Goal: Transaction & Acquisition: Obtain resource

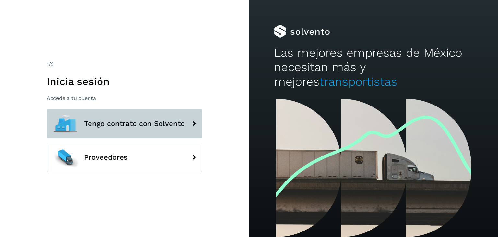
click at [144, 128] on button "Tengo contrato con Solvento" at bounding box center [125, 123] width 156 height 29
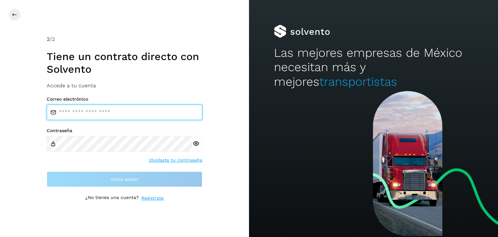
drag, startPoint x: 134, startPoint y: 116, endPoint x: 140, endPoint y: 115, distance: 6.5
click at [134, 116] on input "email" at bounding box center [125, 112] width 156 height 16
type input "**********"
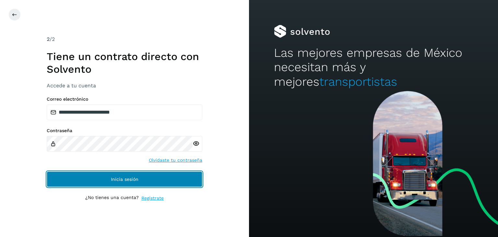
click at [152, 177] on button "Inicia sesión" at bounding box center [125, 179] width 156 height 16
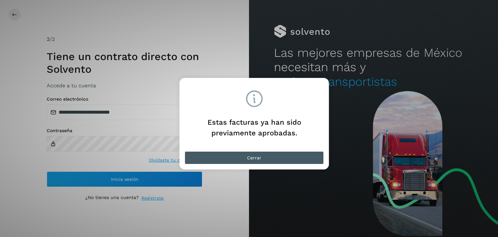
click at [269, 160] on button "Cerrar" at bounding box center [254, 157] width 139 height 13
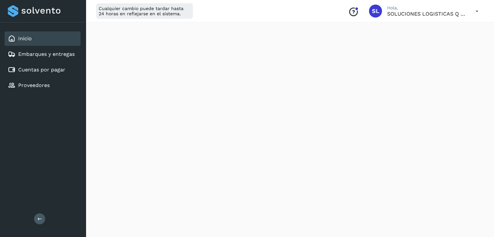
scroll to position [97, 0]
click at [38, 73] on div "Cuentas por pagar" at bounding box center [36, 70] width 57 height 8
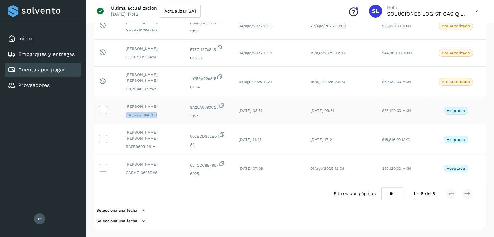
drag, startPoint x: 125, startPoint y: 111, endPoint x: 157, endPoint y: 111, distance: 32.5
click at [157, 111] on td "ROCIO GALLEGOS SALVATIERRA GASR761004EF0" at bounding box center [152, 110] width 64 height 27
copy span "GASR761004EF0"
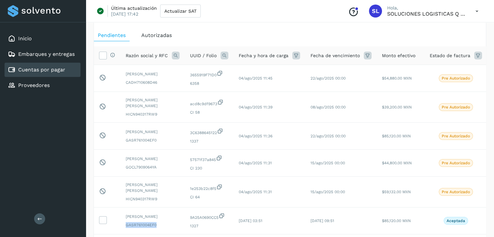
click at [162, 59] on div "Razón social y RFC" at bounding box center [153, 56] width 54 height 8
click at [162, 55] on span "Razón social y RFC" at bounding box center [147, 55] width 42 height 7
click at [176, 55] on icon at bounding box center [176, 56] width 8 height 8
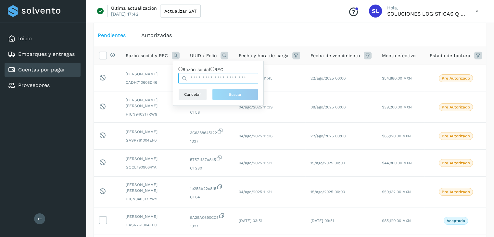
click at [199, 80] on input "text" at bounding box center [218, 78] width 80 height 10
paste input "**********"
type input "**********"
click at [238, 97] on span "Buscar" at bounding box center [234, 95] width 13 height 6
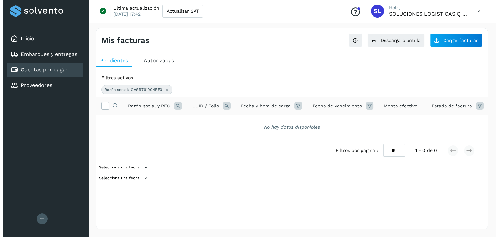
scroll to position [0, 0]
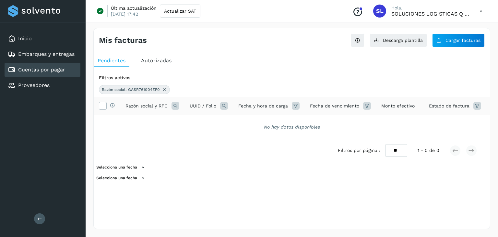
click at [174, 105] on icon at bounding box center [176, 106] width 8 height 8
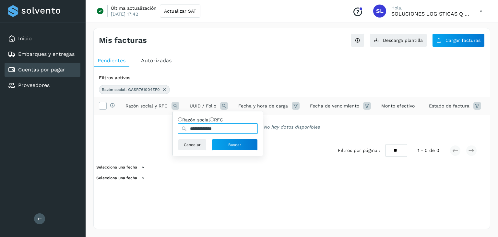
click at [230, 134] on input "**********" at bounding box center [218, 128] width 80 height 10
type input "**********"
click at [238, 144] on button "Buscar" at bounding box center [235, 145] width 46 height 12
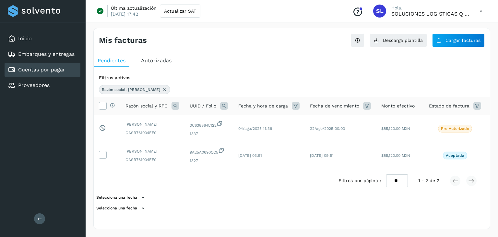
click at [400, 187] on select "** ** **" at bounding box center [397, 180] width 22 height 13
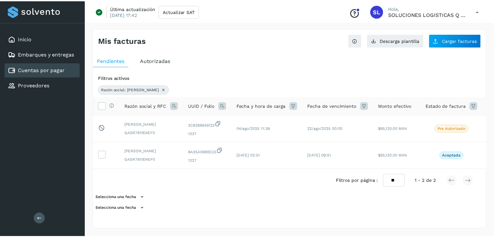
scroll to position [0, 27]
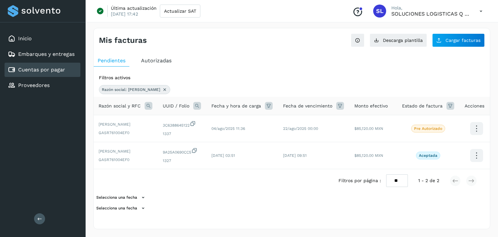
click at [159, 62] on span "Autorizadas" at bounding box center [156, 60] width 31 height 6
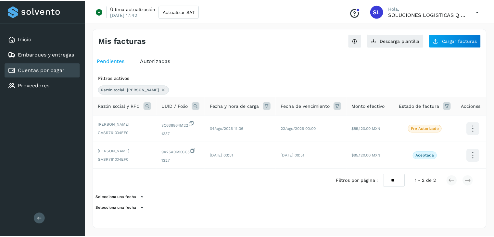
scroll to position [0, 18]
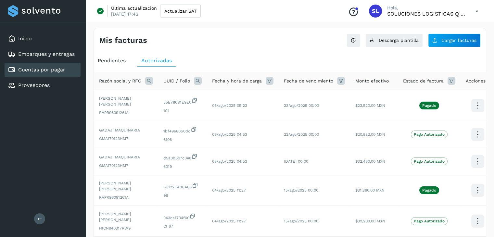
click at [147, 81] on icon at bounding box center [149, 81] width 8 height 8
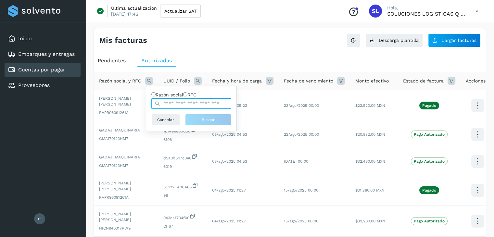
click at [189, 109] on input "text" at bounding box center [191, 103] width 80 height 10
type input "**********"
click at [213, 123] on span "Buscar" at bounding box center [208, 120] width 13 height 6
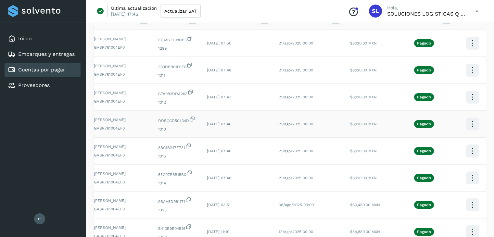
scroll to position [0, 0]
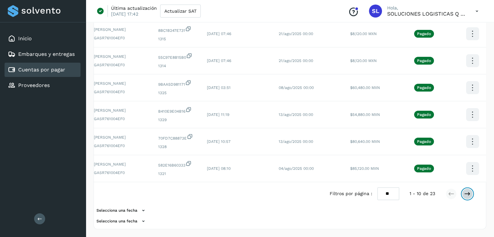
click at [468, 191] on icon at bounding box center [467, 193] width 6 height 6
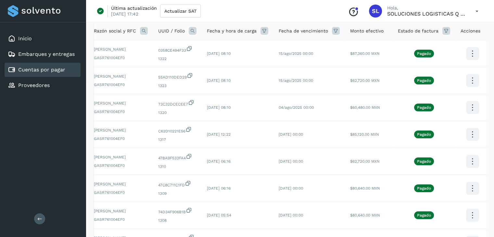
scroll to position [245, 0]
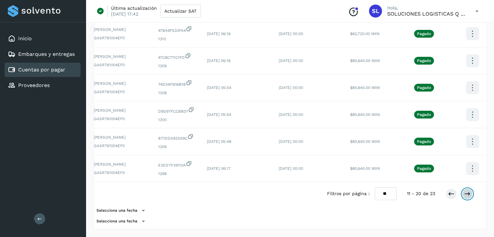
click at [465, 194] on icon at bounding box center [467, 193] width 6 height 6
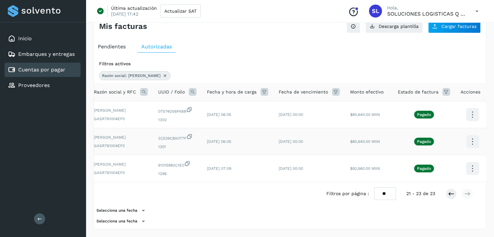
scroll to position [30, 0]
click at [448, 193] on icon at bounding box center [451, 193] width 6 height 6
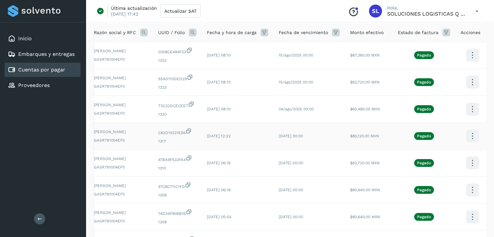
scroll to position [62, 0]
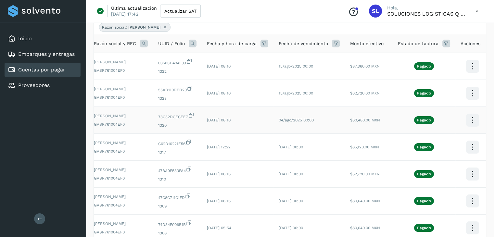
drag, startPoint x: 178, startPoint y: 129, endPoint x: 256, endPoint y: 134, distance: 78.4
click at [181, 126] on div "73C32DCECEE7 1320" at bounding box center [177, 120] width 38 height 16
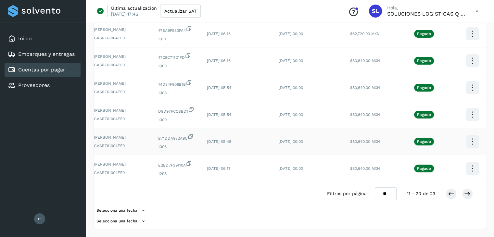
scroll to position [245, 0]
click at [452, 193] on icon at bounding box center [451, 193] width 6 height 6
click at [219, 74] on td "22/jul/2025 07:46" at bounding box center [238, 60] width 72 height 27
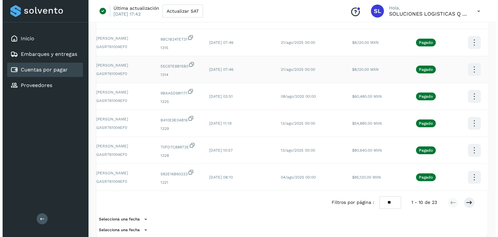
scroll to position [183, 0]
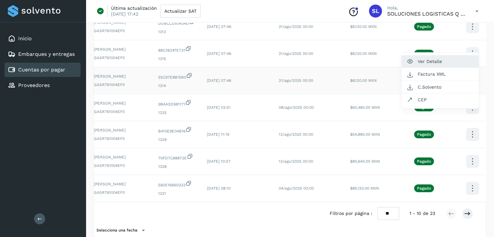
click at [426, 68] on button "Ver Detalle" at bounding box center [439, 61] width 77 height 13
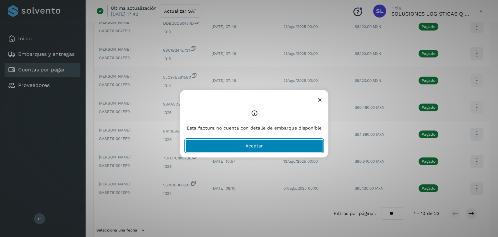
drag, startPoint x: 266, startPoint y: 155, endPoint x: 353, endPoint y: 141, distance: 87.9
click at [268, 152] on button "Aceptar" at bounding box center [255, 145] width 138 height 13
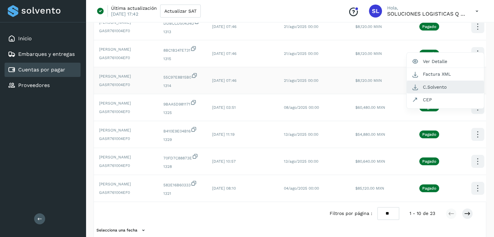
click at [437, 93] on button "C.Solvento" at bounding box center [444, 87] width 77 height 13
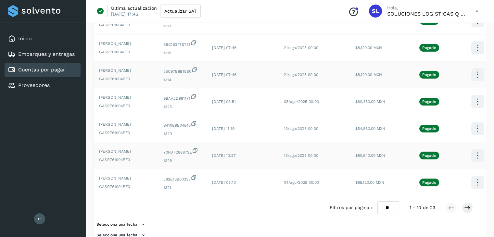
scroll to position [183, 0]
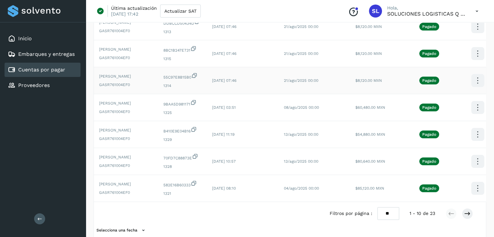
click at [195, 79] on icon at bounding box center [194, 75] width 6 height 7
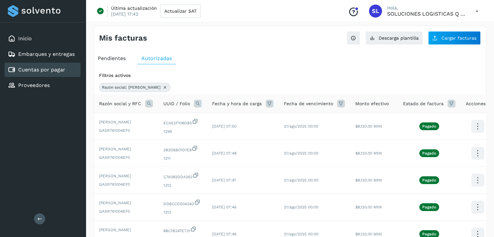
scroll to position [0, 0]
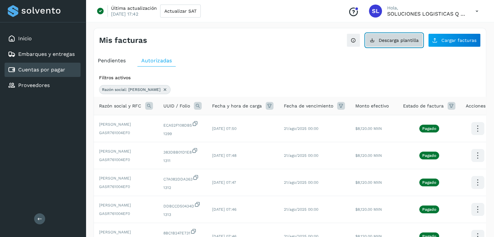
click at [388, 41] on span "Descarga plantilla" at bounding box center [398, 40] width 40 height 5
drag, startPoint x: 214, startPoint y: 6, endPoint x: 224, endPoint y: 9, distance: 10.4
click at [224, 9] on div "Última actualización 09/jun/2025 17:42 Actualizar SAT Conoce nuestros beneficio…" at bounding box center [290, 11] width 408 height 22
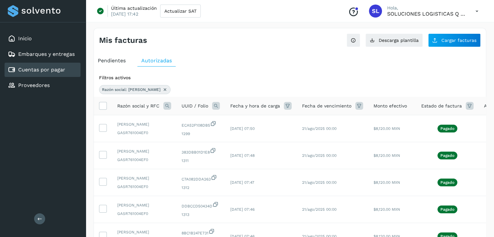
click at [167, 89] on icon at bounding box center [164, 89] width 5 height 5
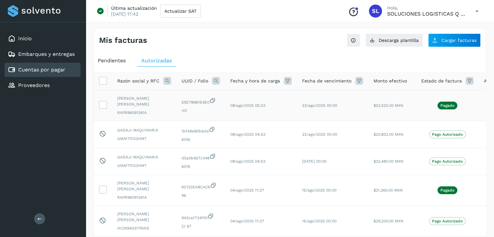
click at [446, 103] on p "Pagado" at bounding box center [447, 105] width 14 height 5
drag, startPoint x: 444, startPoint y: 104, endPoint x: 185, endPoint y: 80, distance: 259.7
click at [443, 104] on p "Pagado" at bounding box center [447, 105] width 14 height 5
click at [170, 80] on icon at bounding box center [167, 81] width 8 height 8
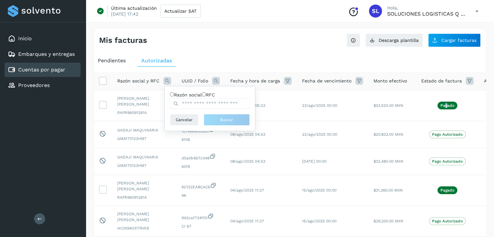
click at [169, 80] on icon at bounding box center [167, 81] width 8 height 8
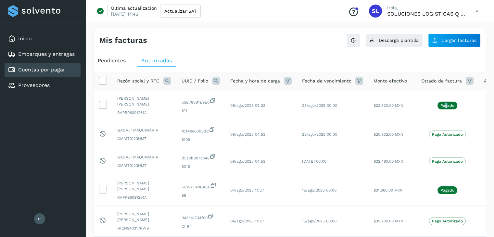
click at [169, 81] on icon at bounding box center [167, 81] width 8 height 8
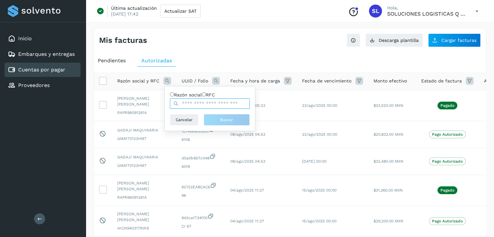
click at [217, 109] on input "text" at bounding box center [210, 103] width 80 height 10
type input "**********"
drag, startPoint x: 235, startPoint y: 127, endPoint x: 217, endPoint y: 128, distance: 18.2
click at [234, 126] on button "Buscar" at bounding box center [226, 120] width 46 height 12
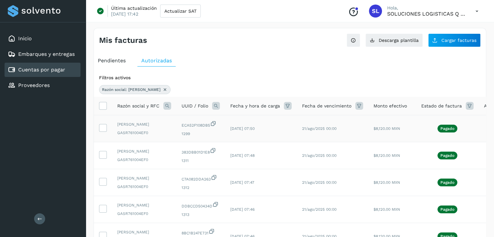
click at [443, 128] on p "Pagado" at bounding box center [447, 128] width 14 height 5
click at [443, 129] on p "Pagado" at bounding box center [447, 128] width 14 height 5
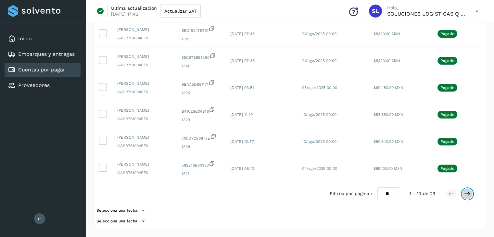
click at [466, 191] on icon at bounding box center [467, 193] width 6 height 6
click at [448, 194] on icon at bounding box center [451, 193] width 6 height 6
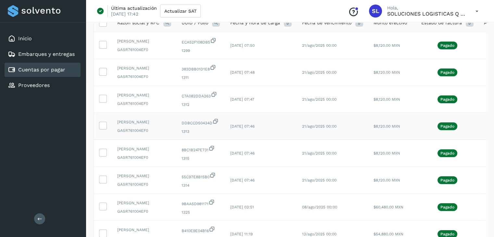
scroll to position [51, 0]
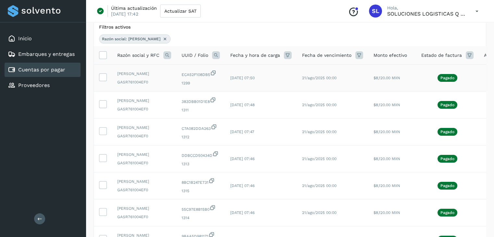
click at [437, 80] on span "Pagado" at bounding box center [447, 78] width 20 height 8
click at [440, 80] on p "Pagado" at bounding box center [447, 78] width 14 height 5
click at [443, 78] on p "Pagado" at bounding box center [447, 78] width 14 height 5
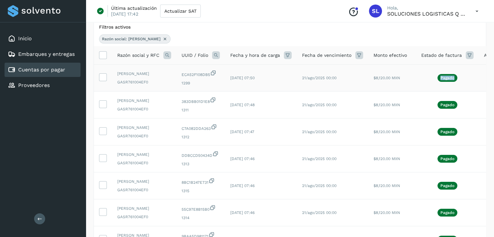
click at [443, 78] on p "Pagado" at bounding box center [447, 78] width 14 height 5
click at [440, 80] on p "Pagado" at bounding box center [447, 78] width 14 height 5
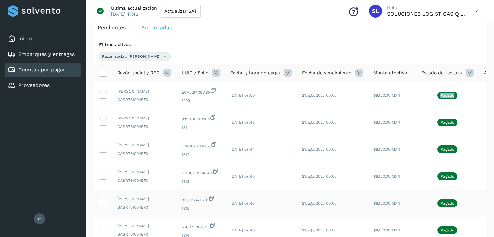
scroll to position [0, 0]
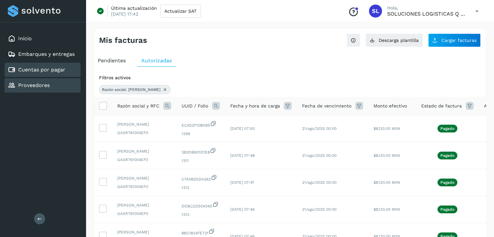
click at [51, 83] on div "Proveedores" at bounding box center [43, 85] width 76 height 14
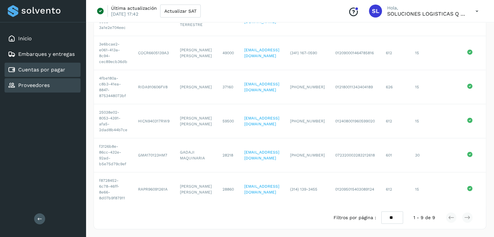
click at [49, 73] on div "Cuentas por pagar" at bounding box center [36, 70] width 57 height 8
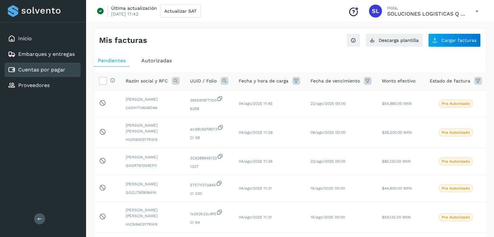
click at [155, 59] on span "Autorizadas" at bounding box center [156, 60] width 31 height 6
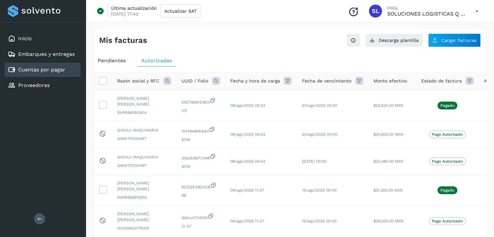
click at [147, 83] on span "Razón social y RFC" at bounding box center [138, 81] width 42 height 7
click at [170, 80] on icon at bounding box center [167, 81] width 8 height 8
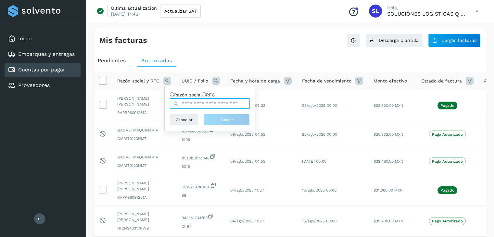
click at [181, 108] on input "text" at bounding box center [210, 103] width 80 height 10
type input "**********"
click at [324, 132] on span "22/ago/2025 00:00" at bounding box center [319, 134] width 35 height 5
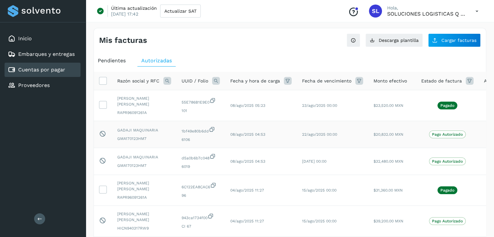
click at [280, 122] on td "08/ago/2025 04:53" at bounding box center [261, 134] width 72 height 27
click at [168, 81] on icon at bounding box center [167, 81] width 8 height 8
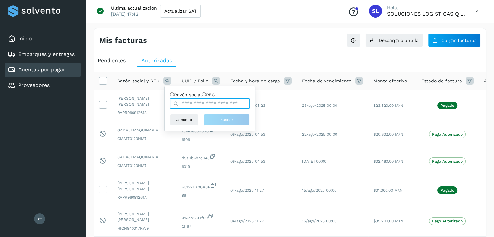
click at [191, 105] on input "text" at bounding box center [210, 103] width 80 height 10
type input "**********"
click at [228, 123] on span "Buscar" at bounding box center [226, 120] width 13 height 6
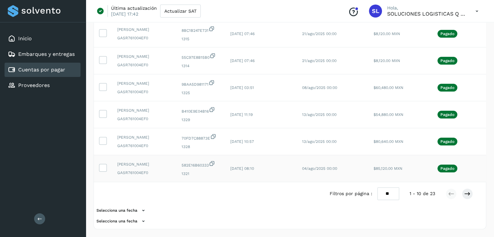
scroll to position [248, 0]
click at [469, 195] on icon at bounding box center [467, 193] width 6 height 6
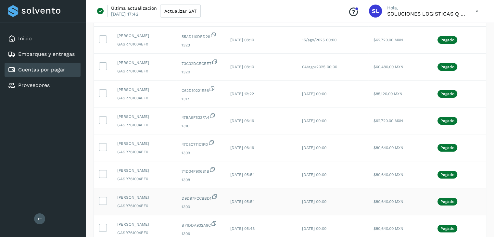
scroll to position [83, 0]
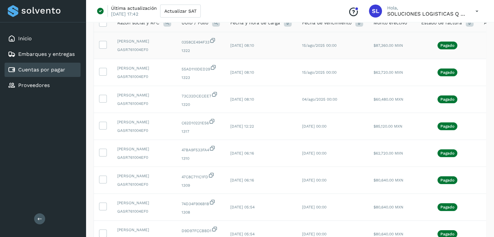
click at [203, 40] on span "0358CE494F33" at bounding box center [200, 41] width 38 height 8
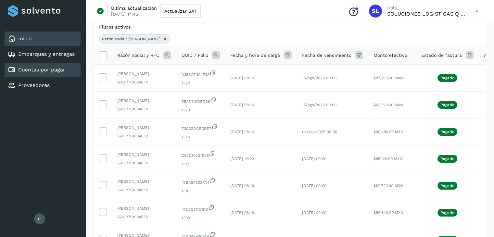
click at [25, 36] on link "Inicio" at bounding box center [25, 38] width 14 height 6
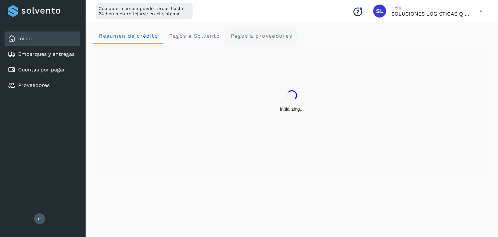
click at [285, 35] on span "Pagos a proveedores" at bounding box center [261, 36] width 62 height 6
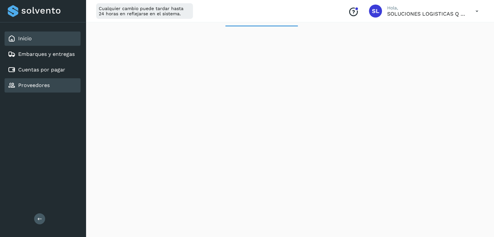
scroll to position [16, 0]
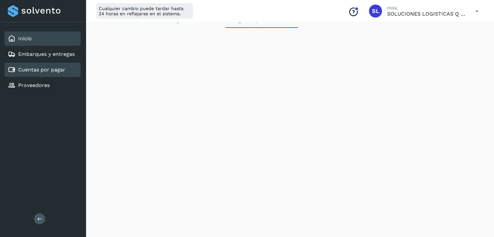
click at [54, 72] on div "Cuentas por pagar" at bounding box center [36, 70] width 57 height 8
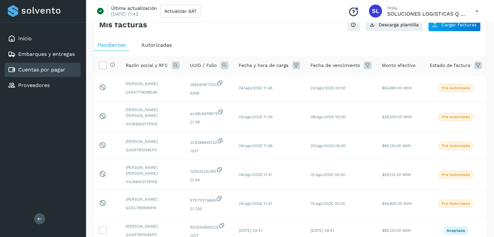
click at [175, 62] on icon at bounding box center [176, 65] width 8 height 8
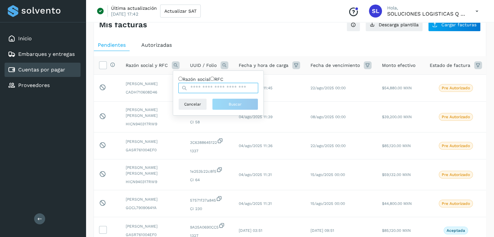
click at [215, 91] on input "text" at bounding box center [218, 88] width 80 height 10
type input "**********"
drag, startPoint x: 241, startPoint y: 112, endPoint x: 247, endPoint y: 109, distance: 6.3
click at [241, 110] on button "Buscar" at bounding box center [235, 104] width 46 height 12
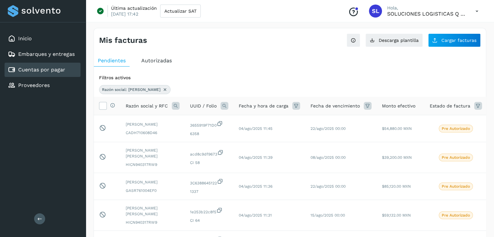
click at [154, 61] on span "Autorizadas" at bounding box center [156, 60] width 31 height 6
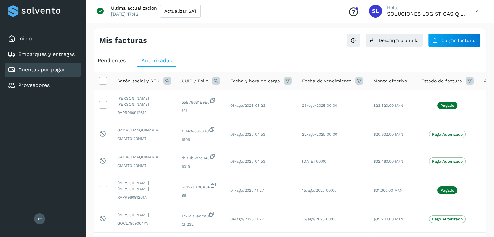
click at [163, 83] on icon at bounding box center [167, 81] width 8 height 8
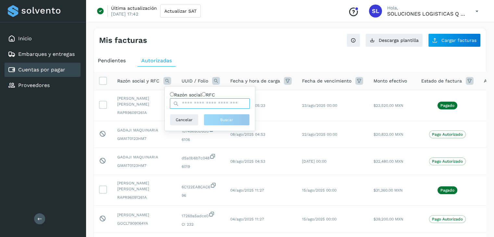
click at [209, 109] on input "text" at bounding box center [210, 103] width 80 height 10
type input "**********"
click at [234, 121] on button "Buscar" at bounding box center [226, 120] width 46 height 12
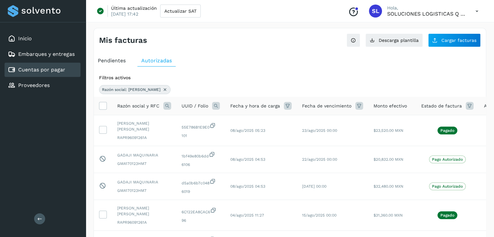
drag, startPoint x: 172, startPoint y: 105, endPoint x: 166, endPoint y: 107, distance: 6.5
click at [176, 105] on th "Razón social y RFC" at bounding box center [200, 106] width 49 height 18
click at [166, 107] on icon at bounding box center [167, 106] width 8 height 8
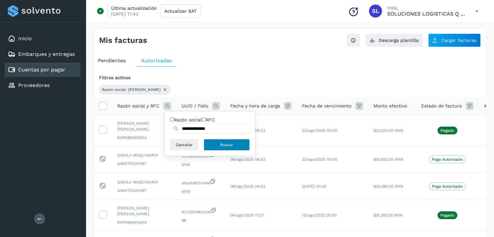
click at [225, 147] on span "Buscar" at bounding box center [226, 145] width 13 height 6
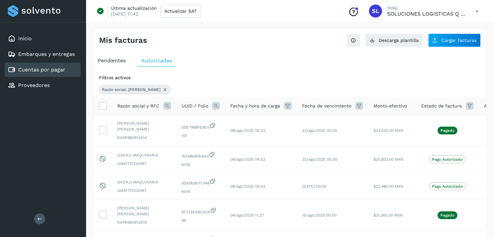
click at [167, 88] on icon at bounding box center [164, 89] width 5 height 5
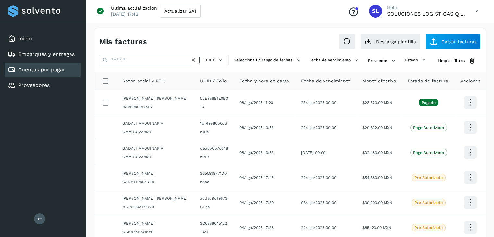
click at [45, 72] on link "Cuentas por pagar" at bounding box center [41, 70] width 47 height 6
click at [170, 55] on input "text" at bounding box center [144, 60] width 91 height 10
click at [55, 82] on div "Proveedores" at bounding box center [43, 85] width 76 height 14
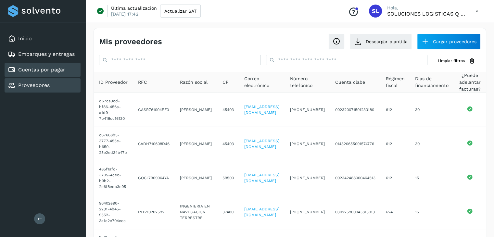
click at [52, 69] on link "Cuentas por pagar" at bounding box center [41, 70] width 47 height 6
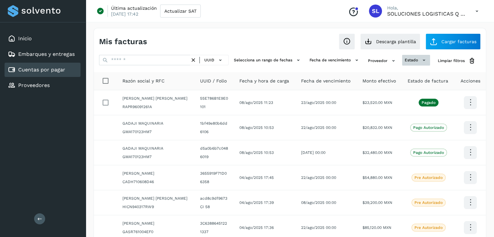
click at [415, 59] on span "estado" at bounding box center [410, 60] width 13 height 6
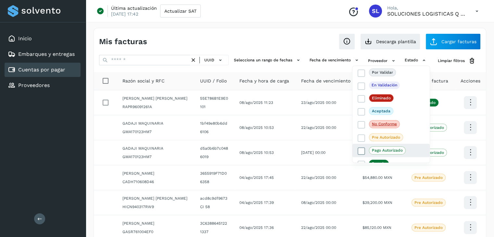
scroll to position [19, 0]
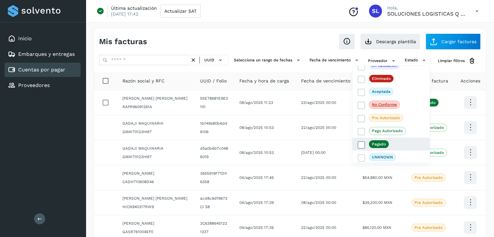
click at [382, 145] on span "Pagado" at bounding box center [379, 144] width 20 height 8
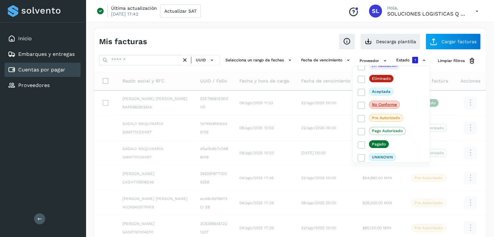
click at [284, 46] on div at bounding box center [247, 118] width 494 height 237
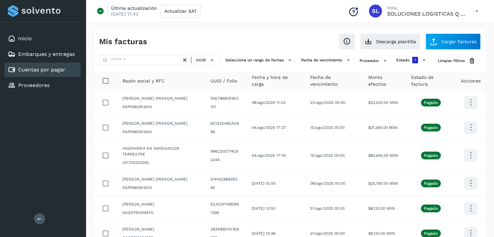
click at [152, 81] on span "Razón social y RFC" at bounding box center [143, 81] width 42 height 7
click at [35, 49] on div "Embarques y entregas" at bounding box center [43, 54] width 76 height 14
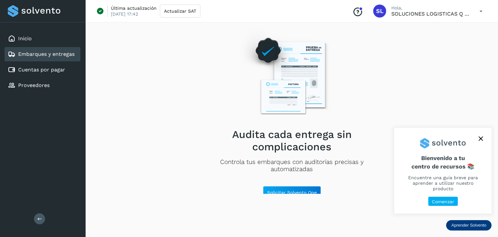
click at [42, 59] on div "Embarques y entregas" at bounding box center [43, 54] width 76 height 14
click at [44, 73] on div "Cuentas por pagar" at bounding box center [36, 70] width 57 height 8
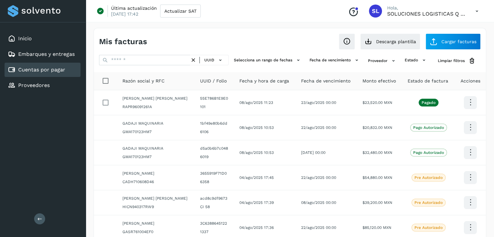
drag, startPoint x: 138, startPoint y: 76, endPoint x: 136, endPoint y: 83, distance: 7.5
click at [195, 77] on th "Razón social y RFC" at bounding box center [214, 81] width 39 height 18
drag, startPoint x: 133, startPoint y: 83, endPoint x: 138, endPoint y: 80, distance: 5.7
click at [133, 83] on span "Razón social y RFC" at bounding box center [143, 81] width 42 height 7
click at [148, 60] on input "text" at bounding box center [144, 60] width 91 height 10
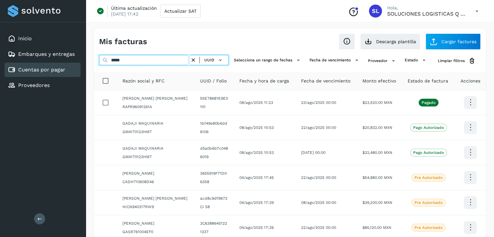
type input "*****"
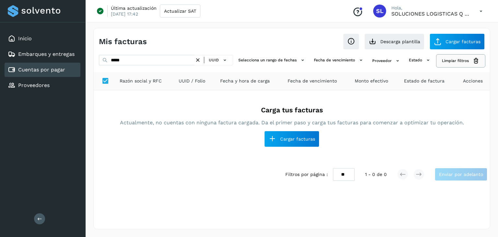
click at [452, 63] on span "Limpiar filtros" at bounding box center [455, 61] width 27 height 6
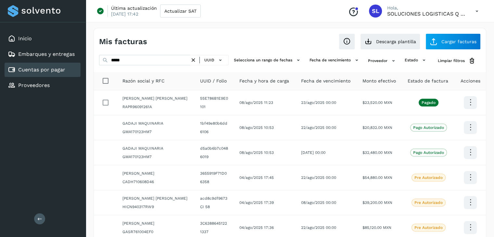
click at [433, 79] on span "Estado de factura" at bounding box center [427, 81] width 41 height 7
click at [429, 83] on span "Estado de factura" at bounding box center [427, 81] width 41 height 7
click at [29, 37] on link "Inicio" at bounding box center [25, 38] width 14 height 6
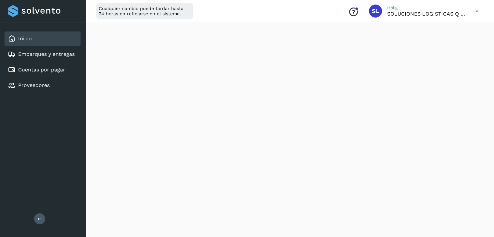
scroll to position [292, 0]
click at [47, 71] on link "Cuentas por pagar" at bounding box center [41, 70] width 47 height 6
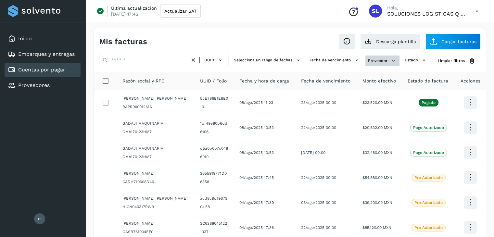
click at [389, 61] on button "Proveedor" at bounding box center [382, 60] width 34 height 11
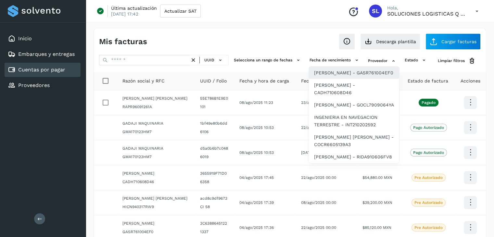
click at [350, 99] on div "[PERSON_NAME] - GASR761004EF0" at bounding box center [354, 105] width 90 height 12
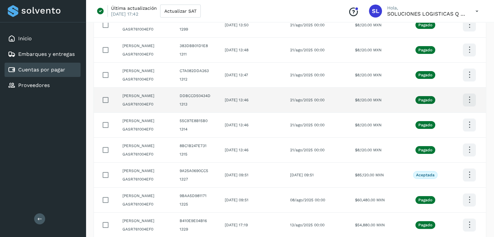
scroll to position [133, 0]
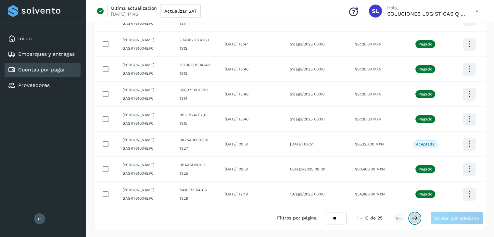
click at [418, 218] on button at bounding box center [414, 218] width 11 height 11
click at [414, 219] on icon at bounding box center [414, 218] width 6 height 6
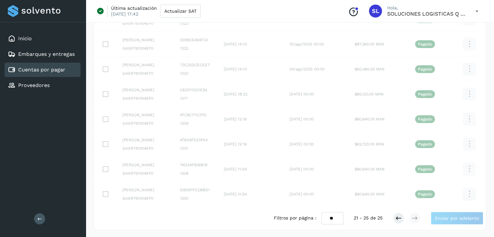
scroll to position [9, 0]
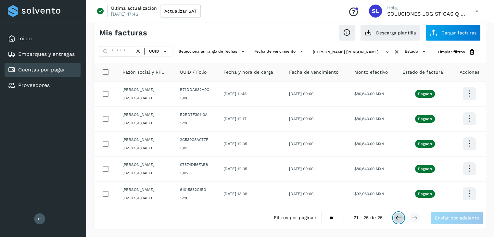
click at [399, 219] on icon at bounding box center [398, 218] width 6 height 6
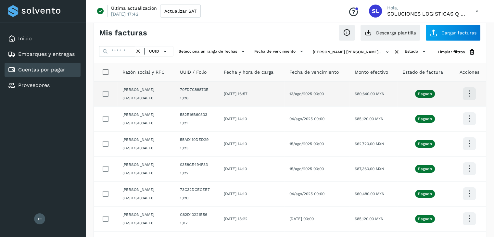
click at [425, 94] on p "Pagado" at bounding box center [425, 94] width 14 height 5
drag, startPoint x: 196, startPoint y: 89, endPoint x: 226, endPoint y: 89, distance: 29.9
click at [218, 89] on td "70FD7C88873E 1328" at bounding box center [197, 93] width 44 height 25
copy span "70FD7C88873E"
click at [476, 94] on icon at bounding box center [468, 93] width 15 height 15
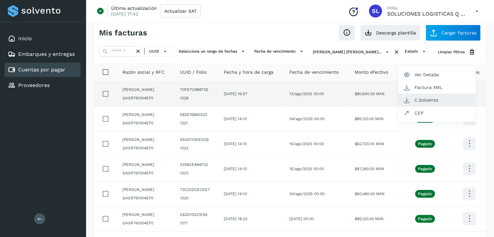
click at [426, 101] on button "C.Solvento" at bounding box center [436, 100] width 77 height 13
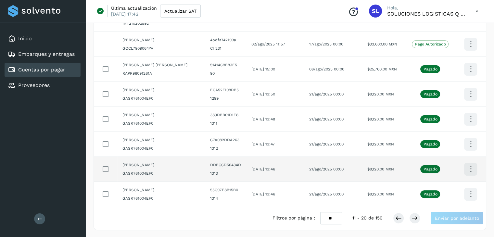
scroll to position [0, 0]
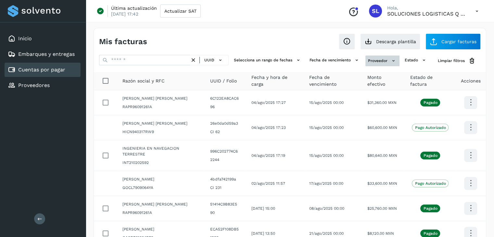
click at [385, 61] on button "Proveedor" at bounding box center [382, 60] width 34 height 11
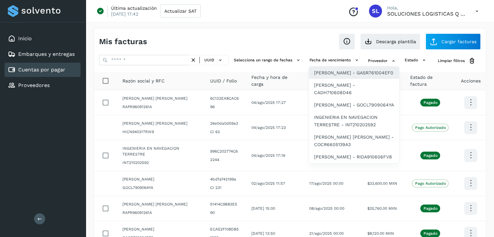
click at [356, 99] on div "[PERSON_NAME] - GASR761004EF0" at bounding box center [354, 105] width 90 height 12
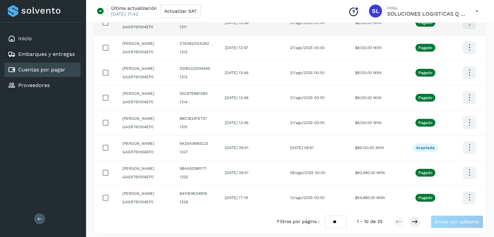
scroll to position [133, 0]
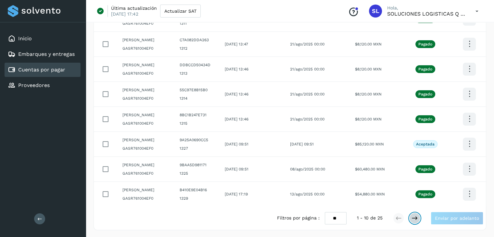
click at [416, 219] on icon at bounding box center [414, 218] width 6 height 6
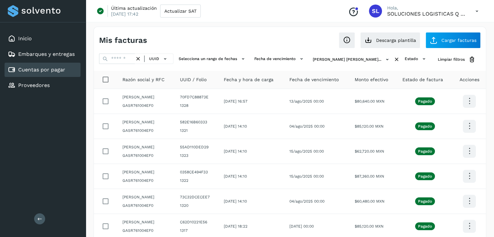
scroll to position [0, 0]
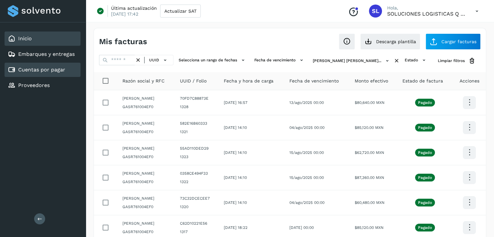
click at [36, 41] on div "Inicio" at bounding box center [43, 38] width 76 height 14
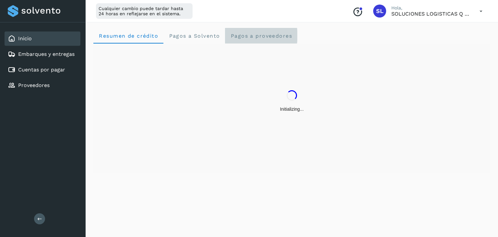
click at [268, 34] on span "Pagos a proveedores" at bounding box center [261, 36] width 62 height 6
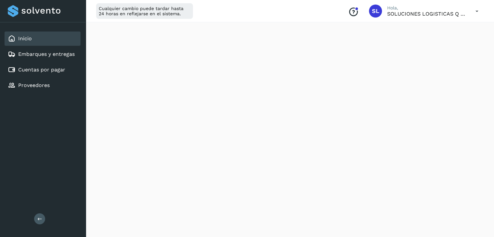
scroll to position [330, 0]
click at [6, 162] on div "Inicio Embarques y entregas Cuentas por pagar Proveedores Salir" at bounding box center [43, 118] width 86 height 237
click at [43, 71] on link "Cuentas por pagar" at bounding box center [41, 70] width 47 height 6
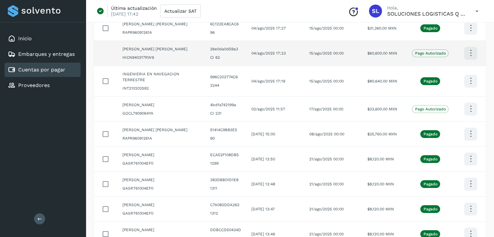
scroll to position [9, 0]
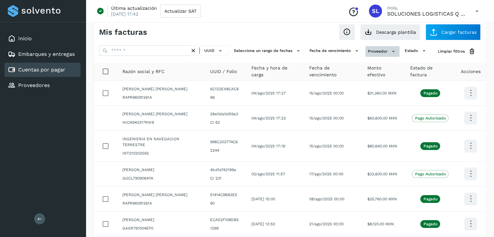
click at [390, 50] on icon at bounding box center [393, 51] width 7 height 7
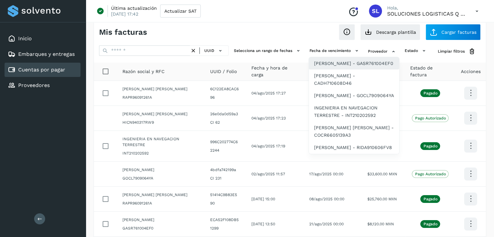
click at [358, 89] on div "[PERSON_NAME] - GASR761004EF0" at bounding box center [354, 95] width 90 height 12
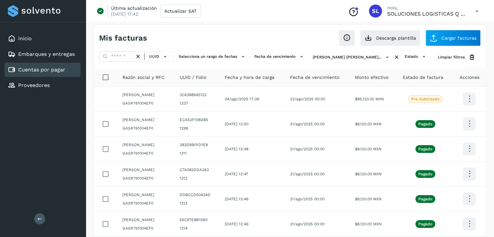
scroll to position [133, 0]
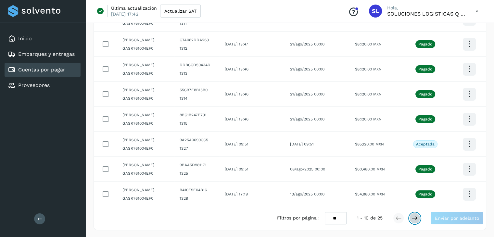
click at [416, 216] on icon at bounding box center [414, 218] width 6 height 6
click at [413, 215] on icon at bounding box center [414, 218] width 6 height 6
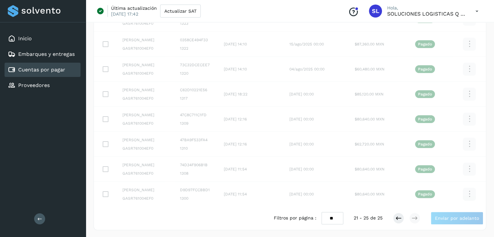
scroll to position [9, 0]
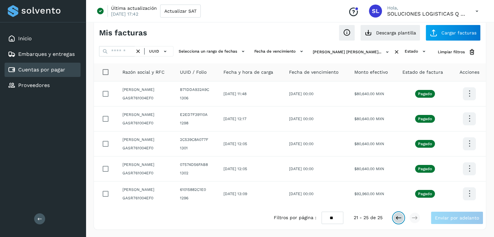
click at [396, 218] on icon at bounding box center [398, 218] width 6 height 6
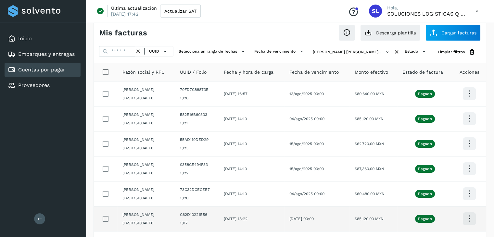
click at [468, 101] on icon at bounding box center [468, 93] width 15 height 15
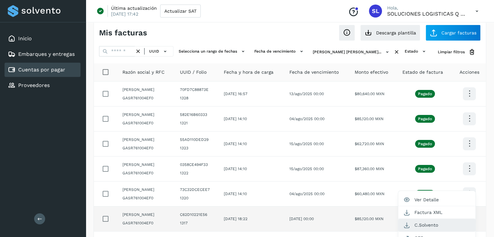
click at [435, 225] on button "C.Solvento" at bounding box center [436, 225] width 77 height 13
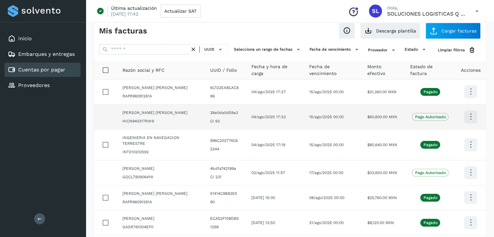
scroll to position [0, 0]
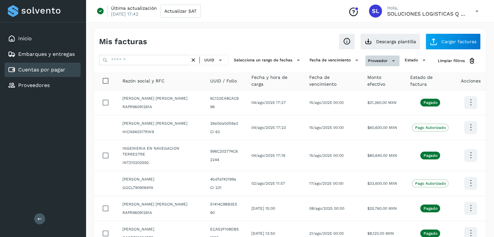
click at [386, 56] on button "Proveedor" at bounding box center [382, 60] width 34 height 11
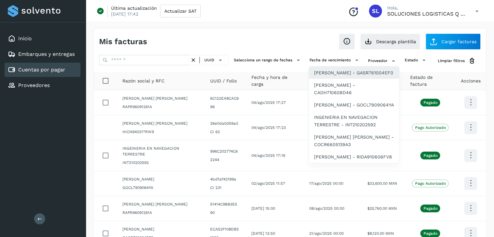
click at [352, 99] on div "[PERSON_NAME] - GASR761004EF0" at bounding box center [354, 105] width 90 height 12
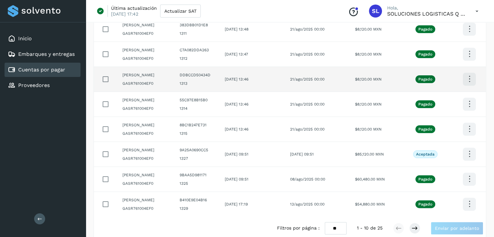
scroll to position [133, 0]
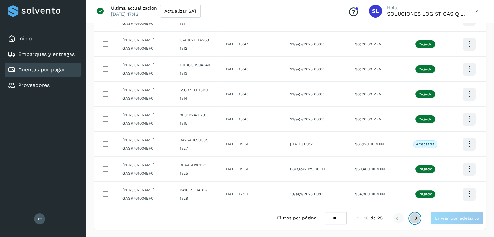
click at [417, 216] on icon at bounding box center [414, 218] width 6 height 6
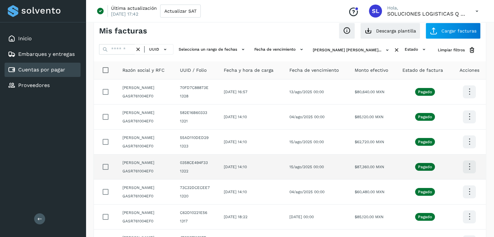
scroll to position [4, 0]
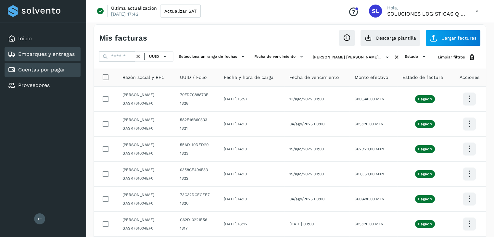
click at [38, 53] on link "Embarques y entregas" at bounding box center [46, 54] width 56 height 6
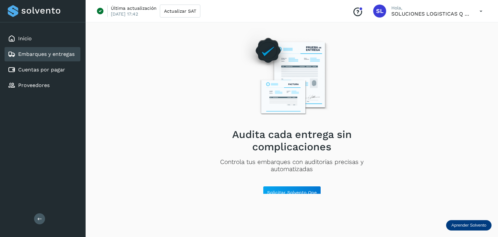
click at [34, 30] on div "Inicio Embarques y entregas Cuentas por pagar Proveedores" at bounding box center [43, 61] width 86 height 79
click at [33, 39] on div "Inicio" at bounding box center [43, 38] width 76 height 14
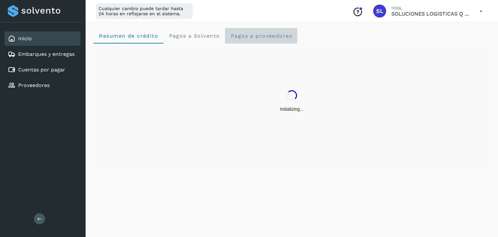
click at [270, 36] on span "Pagos a proveedores" at bounding box center [261, 36] width 62 height 6
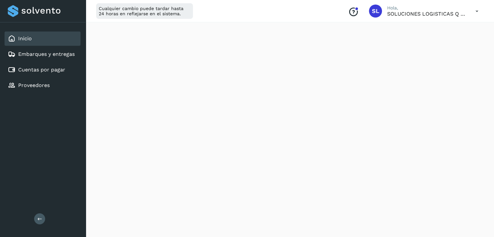
scroll to position [260, 0]
